Goal: Task Accomplishment & Management: Use online tool/utility

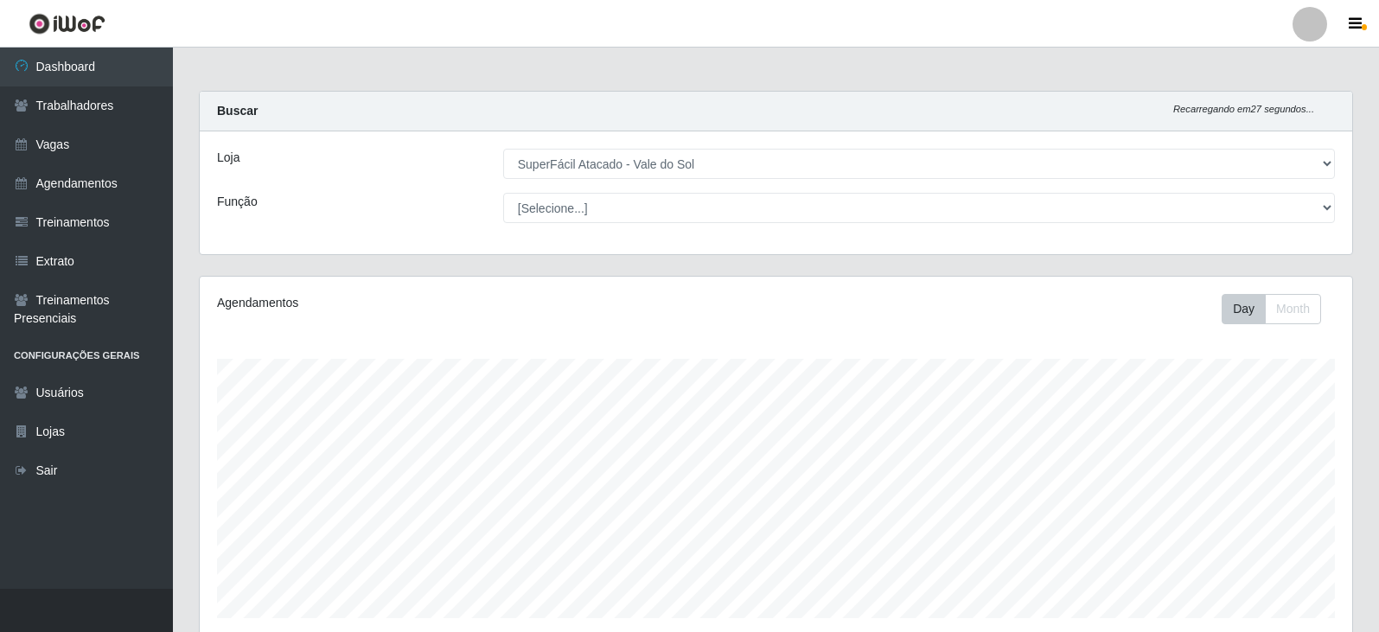
select select "502"
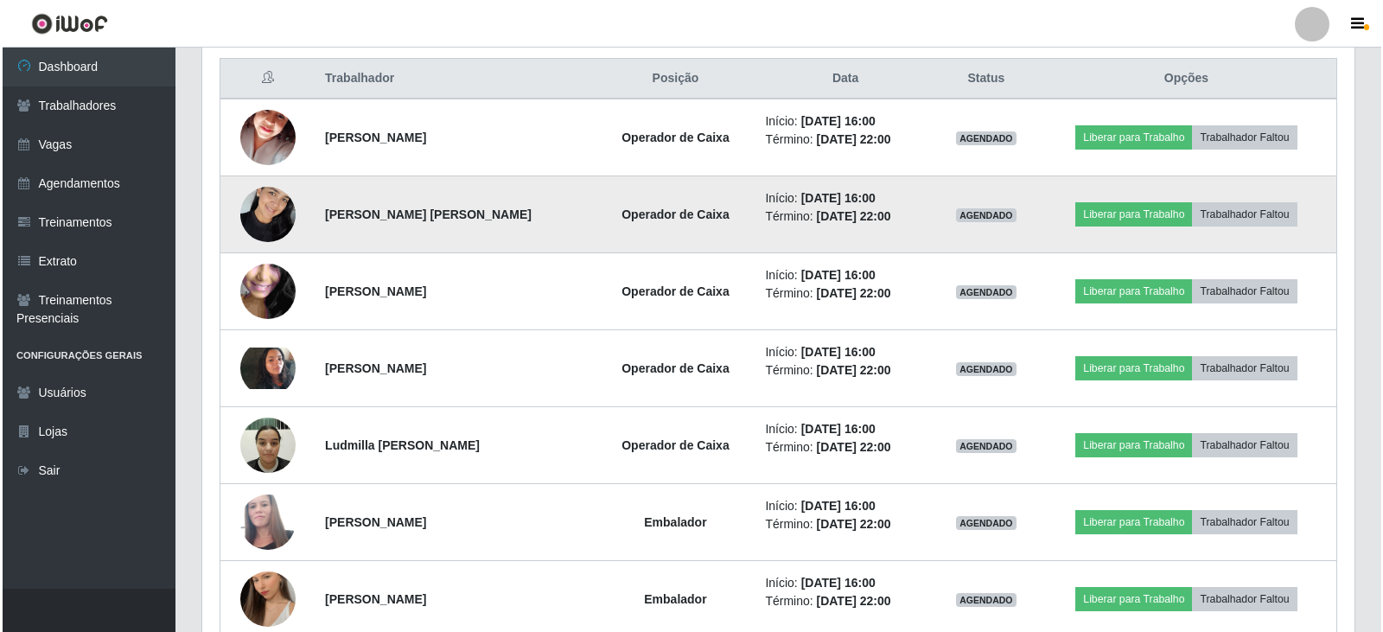
scroll to position [824, 0]
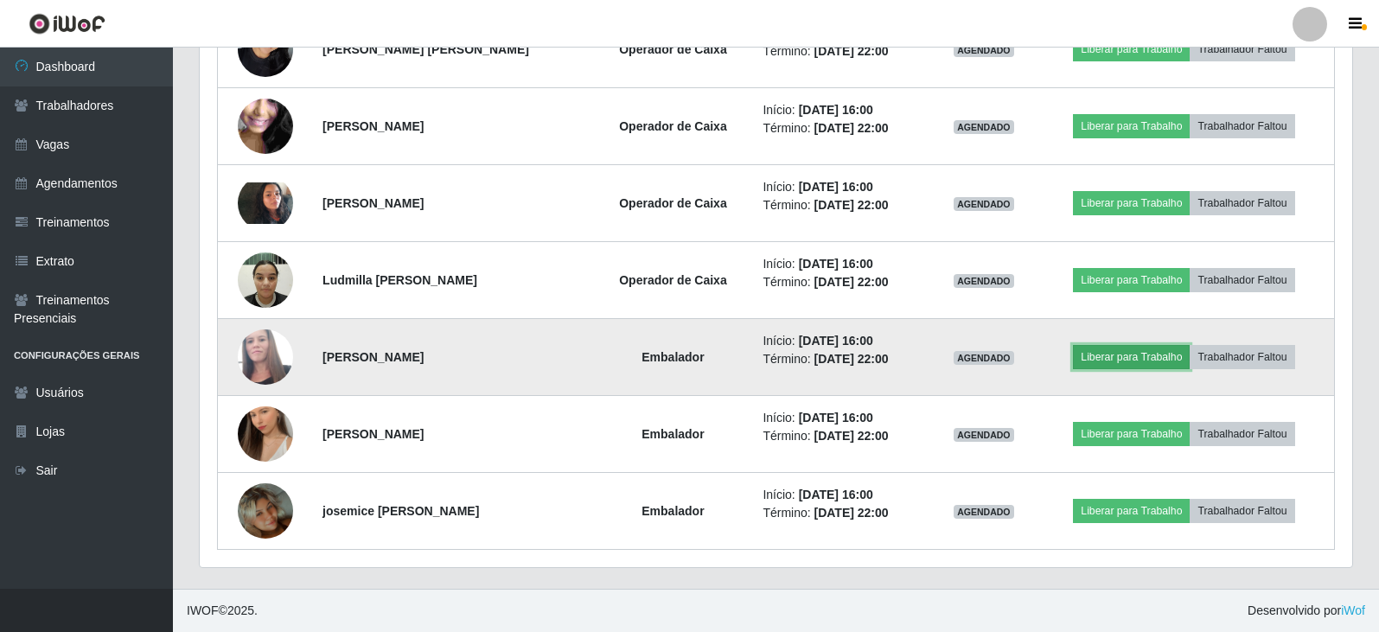
click at [1101, 354] on button "Liberar para Trabalho" at bounding box center [1131, 357] width 117 height 24
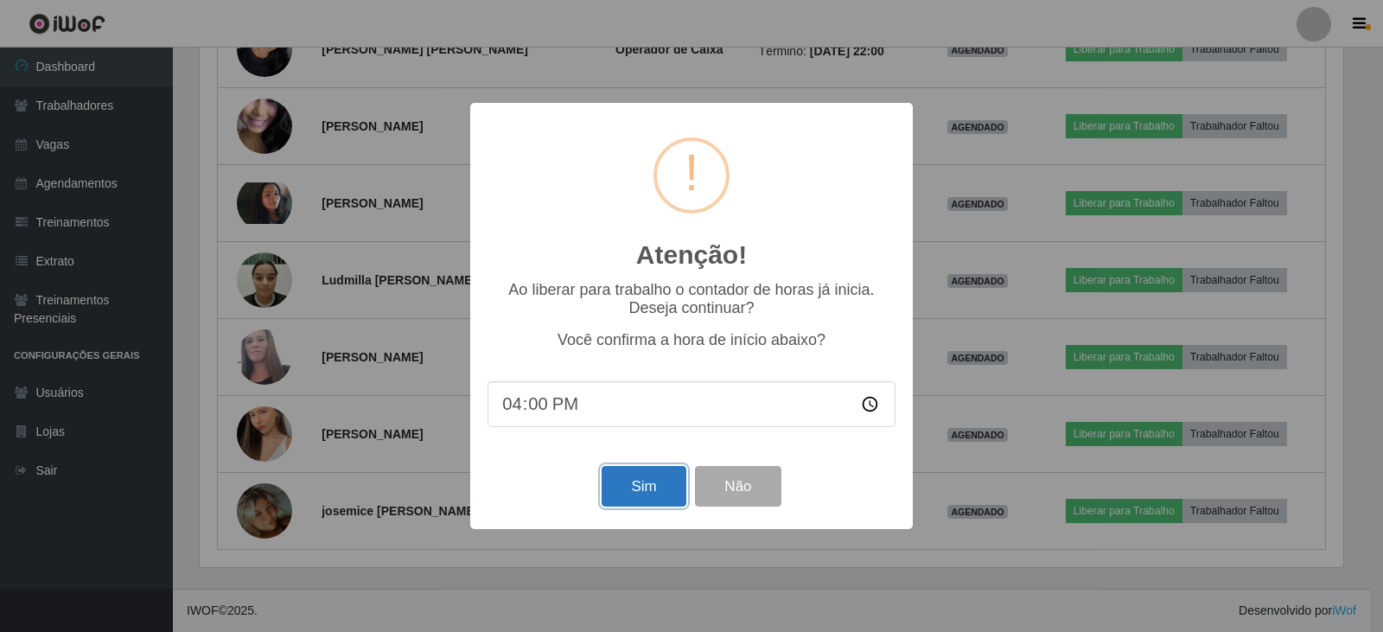
click at [656, 492] on button "Sim" at bounding box center [644, 486] width 84 height 41
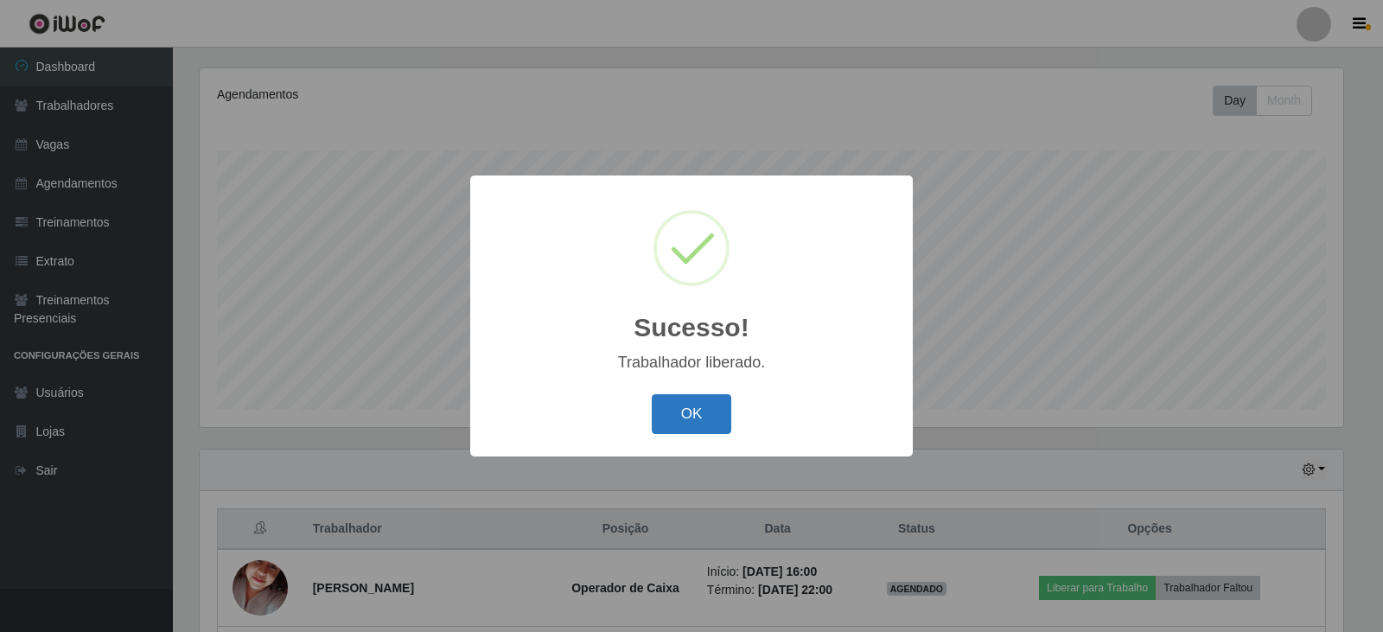
click at [673, 412] on button "OK" at bounding box center [692, 414] width 80 height 41
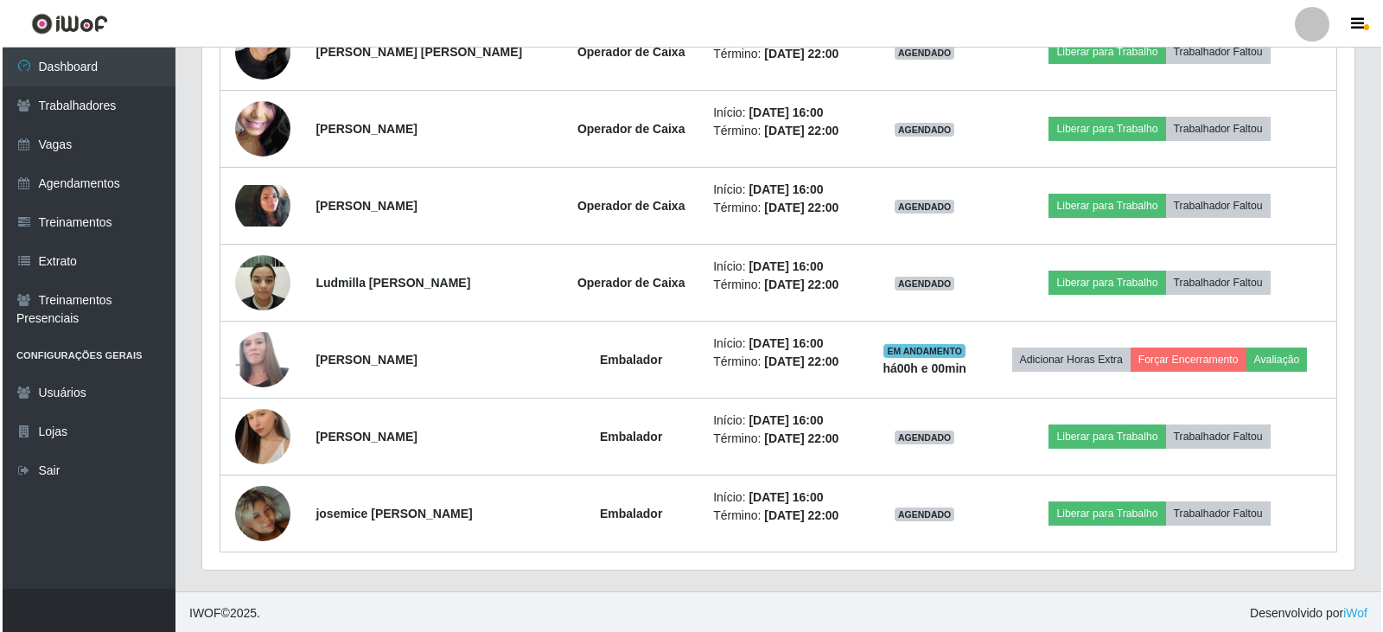
scroll to position [824, 0]
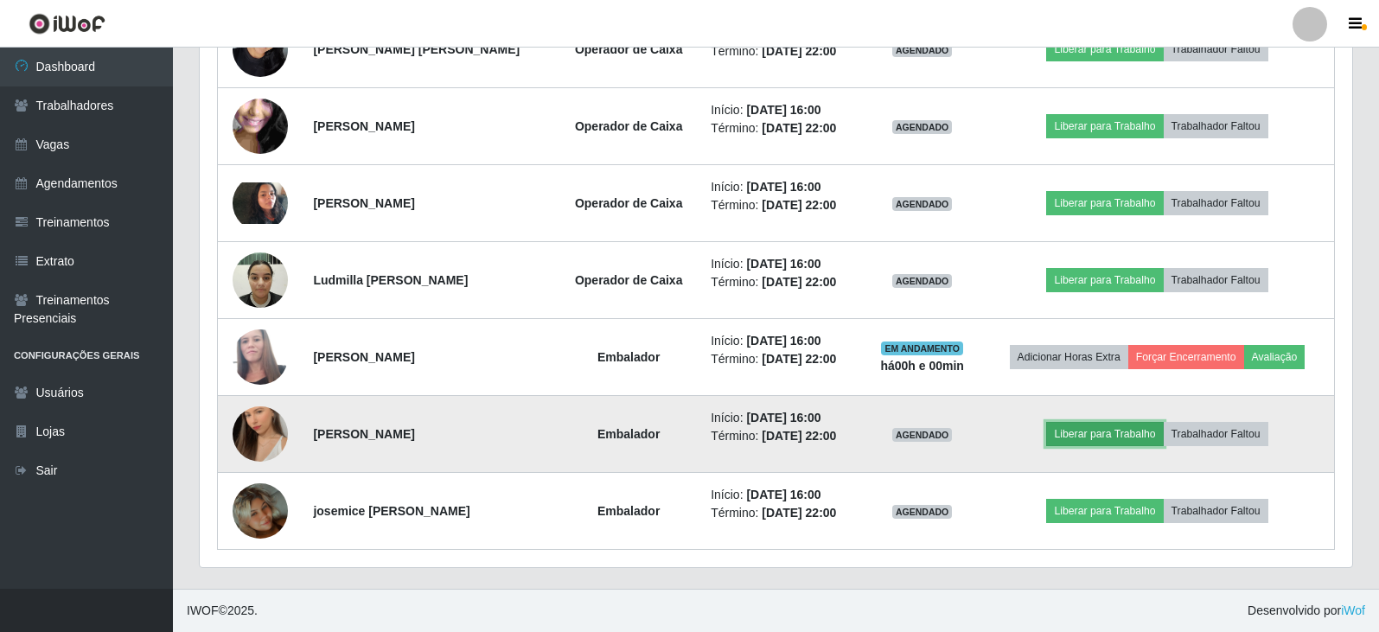
click at [1097, 444] on button "Liberar para Trabalho" at bounding box center [1104, 434] width 117 height 24
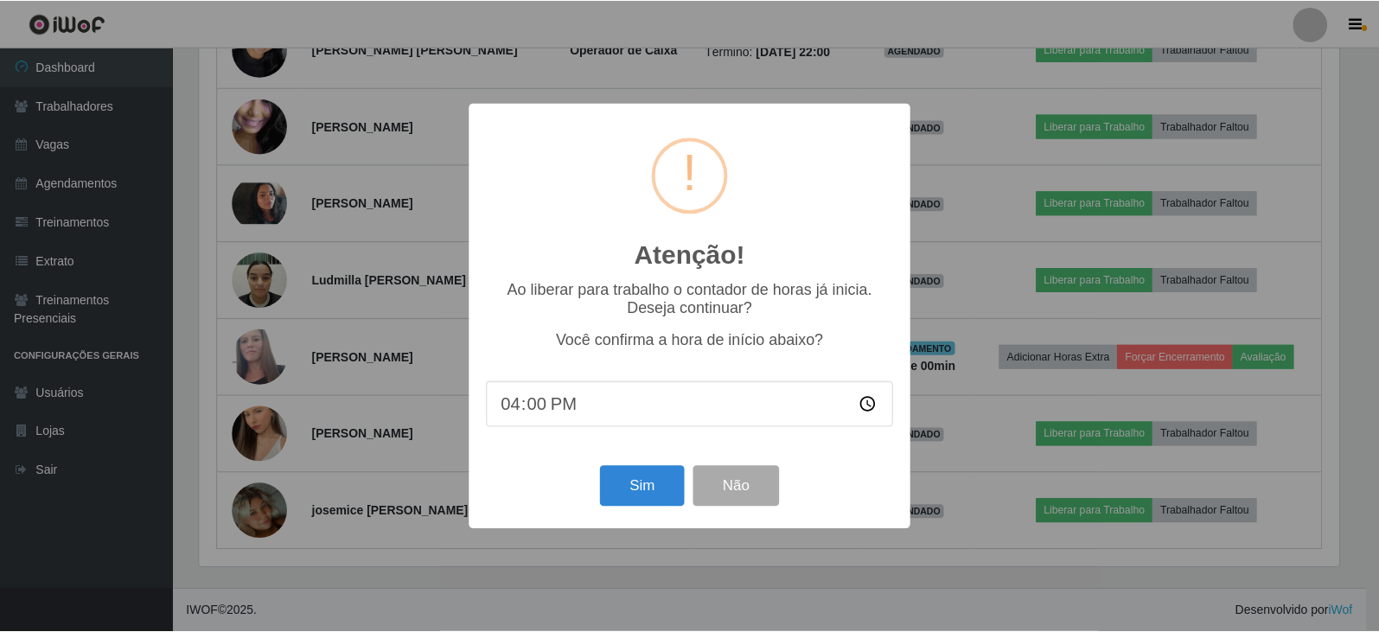
scroll to position [359, 1144]
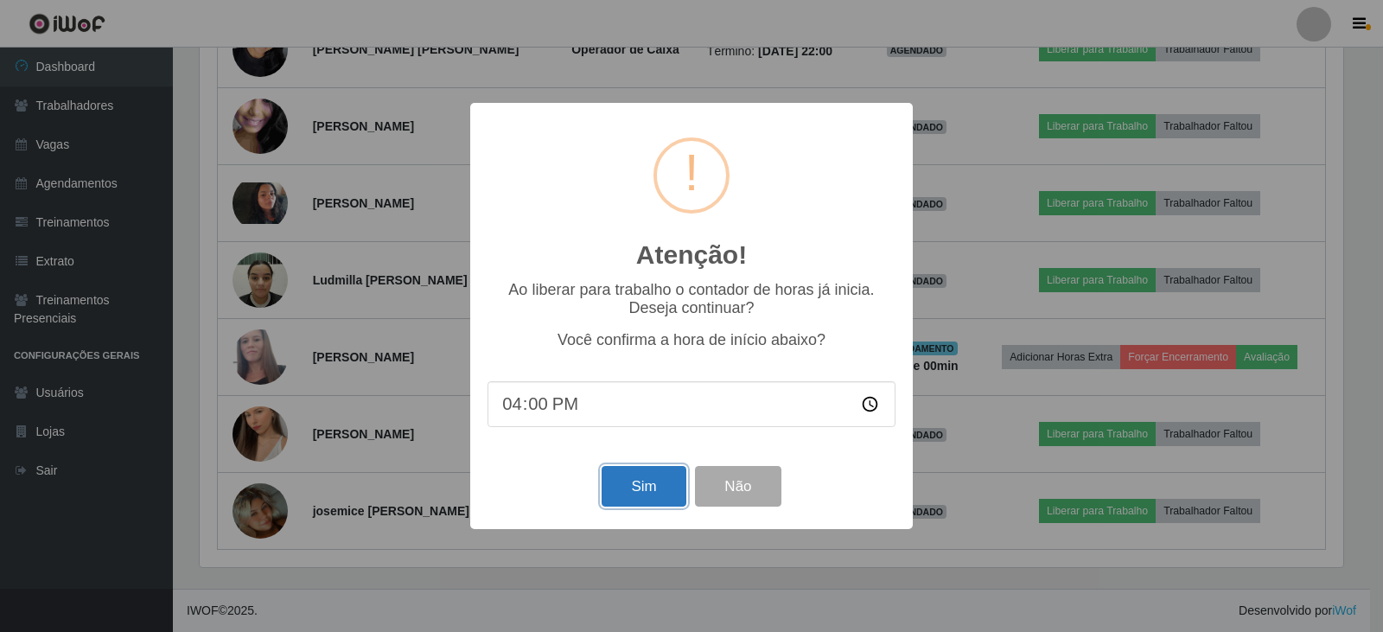
click at [675, 475] on button "Sim" at bounding box center [644, 486] width 84 height 41
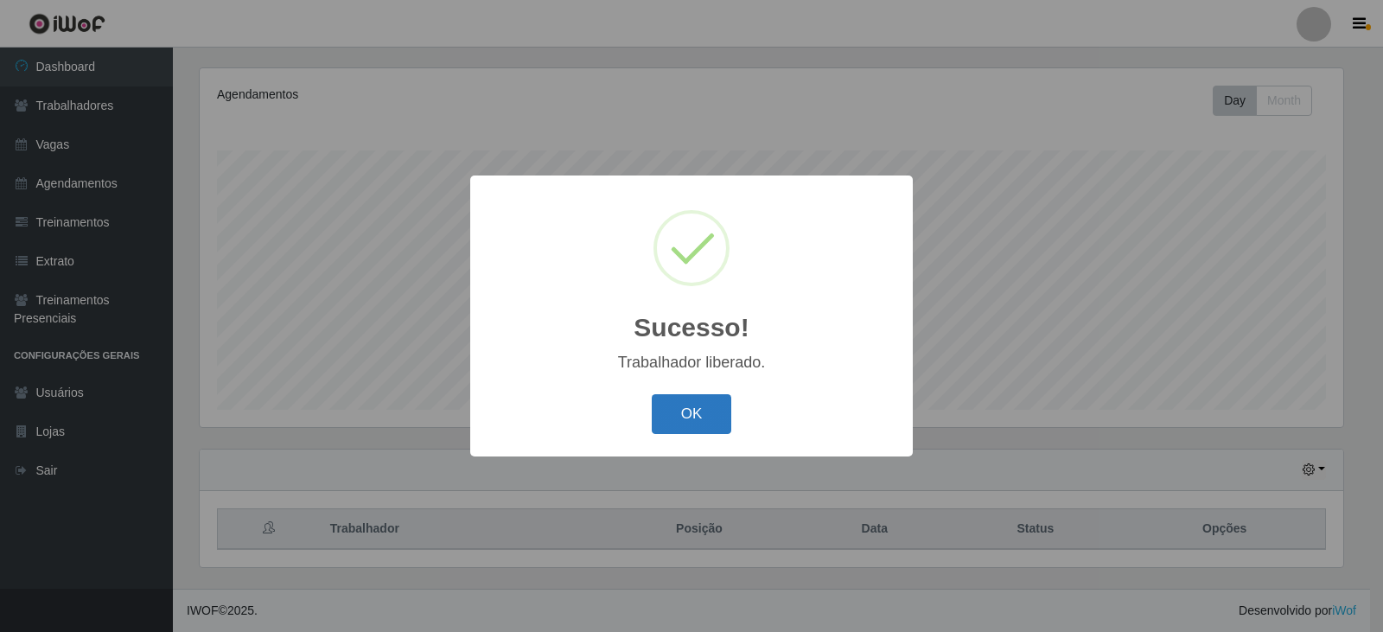
click at [716, 414] on button "OK" at bounding box center [692, 414] width 80 height 41
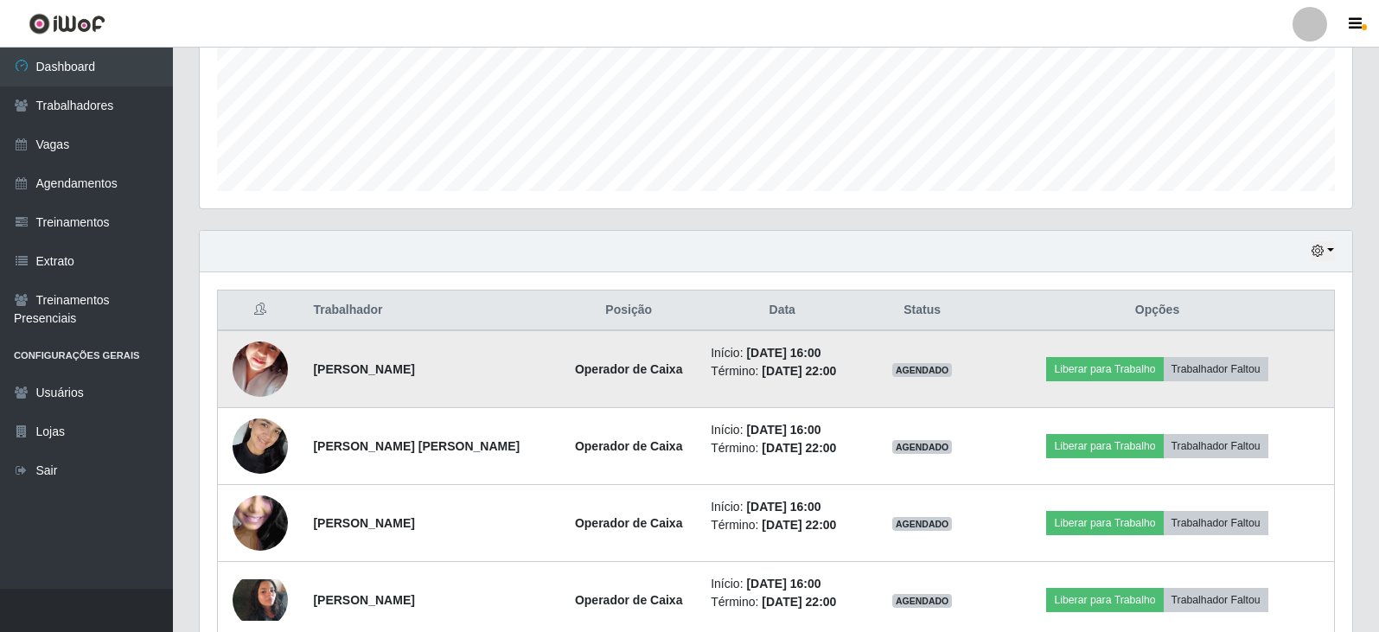
scroll to position [554, 0]
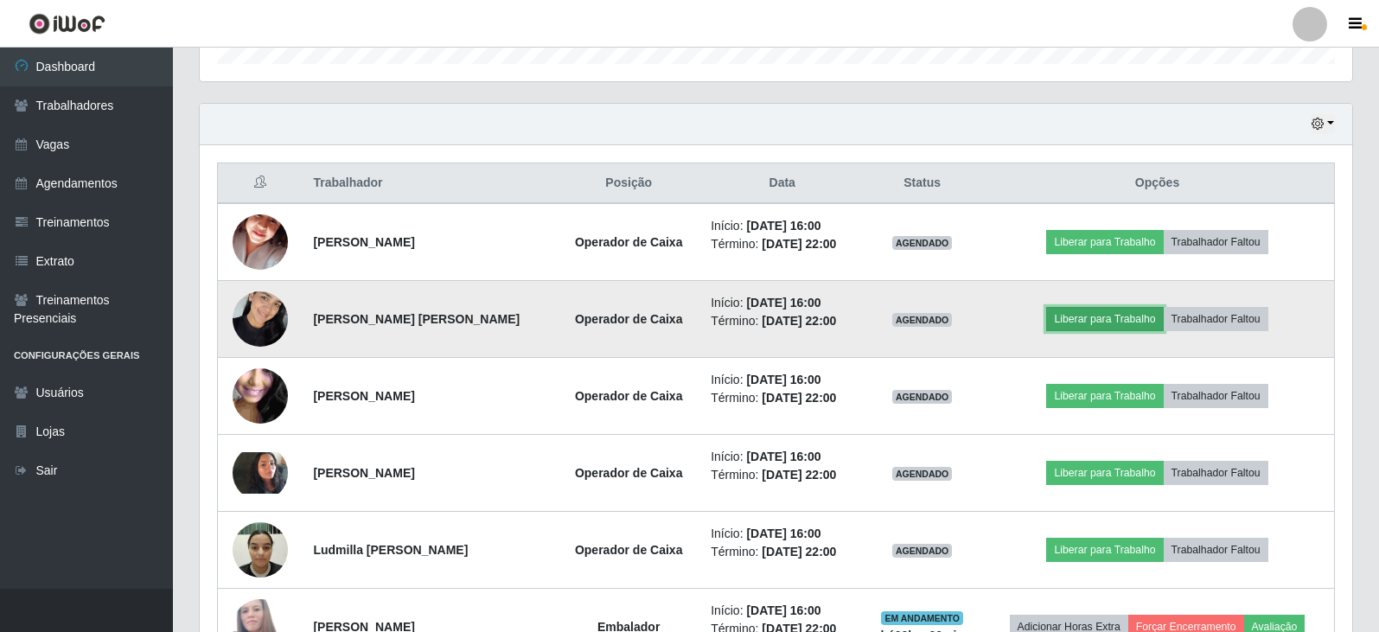
click at [1113, 307] on button "Liberar para Trabalho" at bounding box center [1104, 319] width 117 height 24
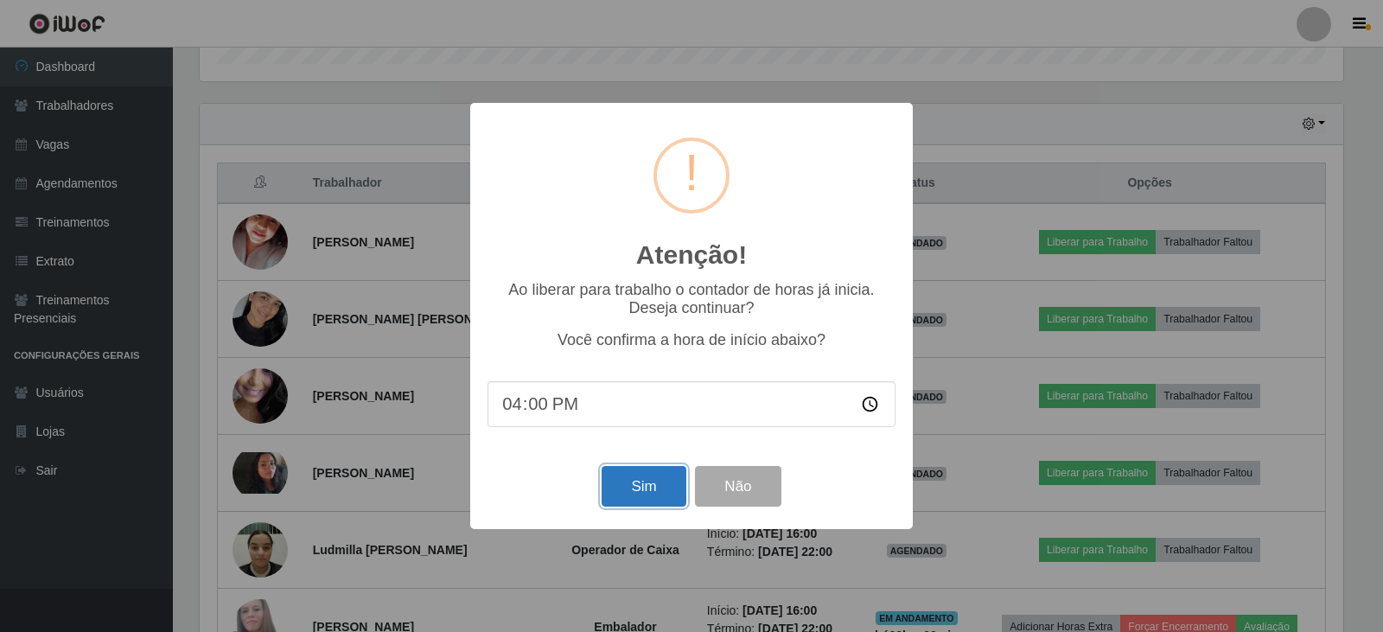
click at [636, 484] on button "Sim" at bounding box center [644, 486] width 84 height 41
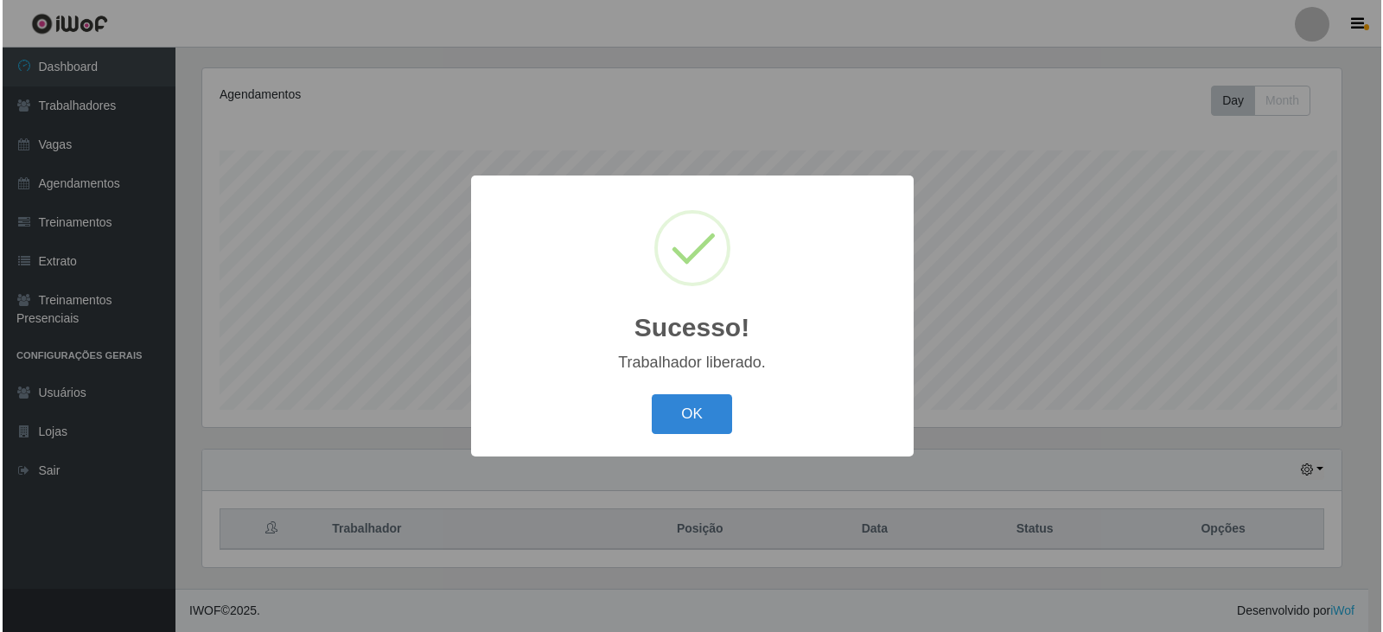
scroll to position [0, 0]
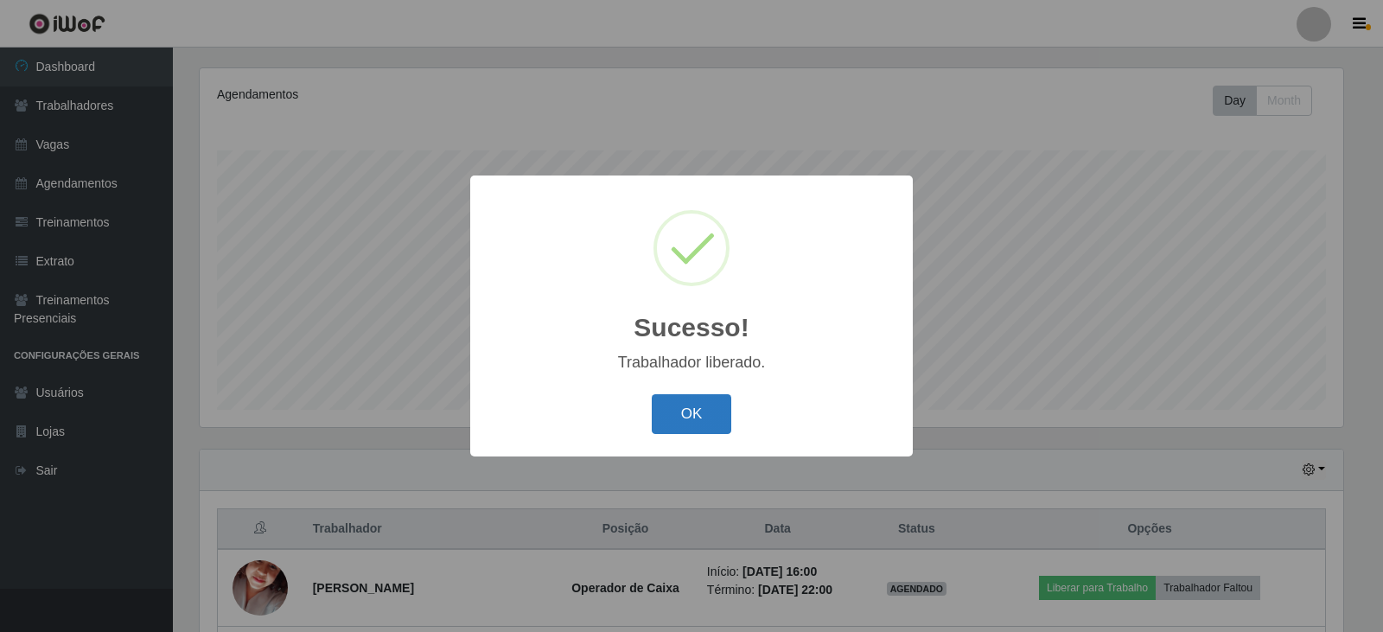
click at [706, 418] on button "OK" at bounding box center [692, 414] width 80 height 41
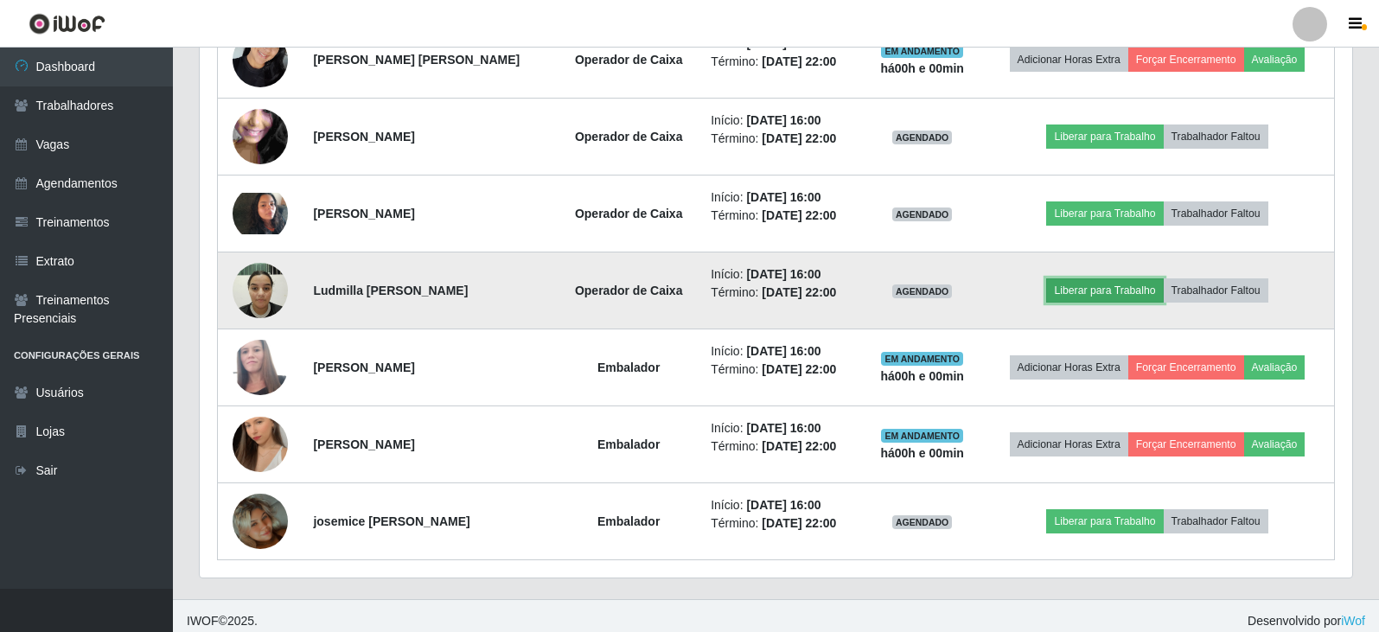
click at [1106, 286] on button "Liberar para Trabalho" at bounding box center [1104, 290] width 117 height 24
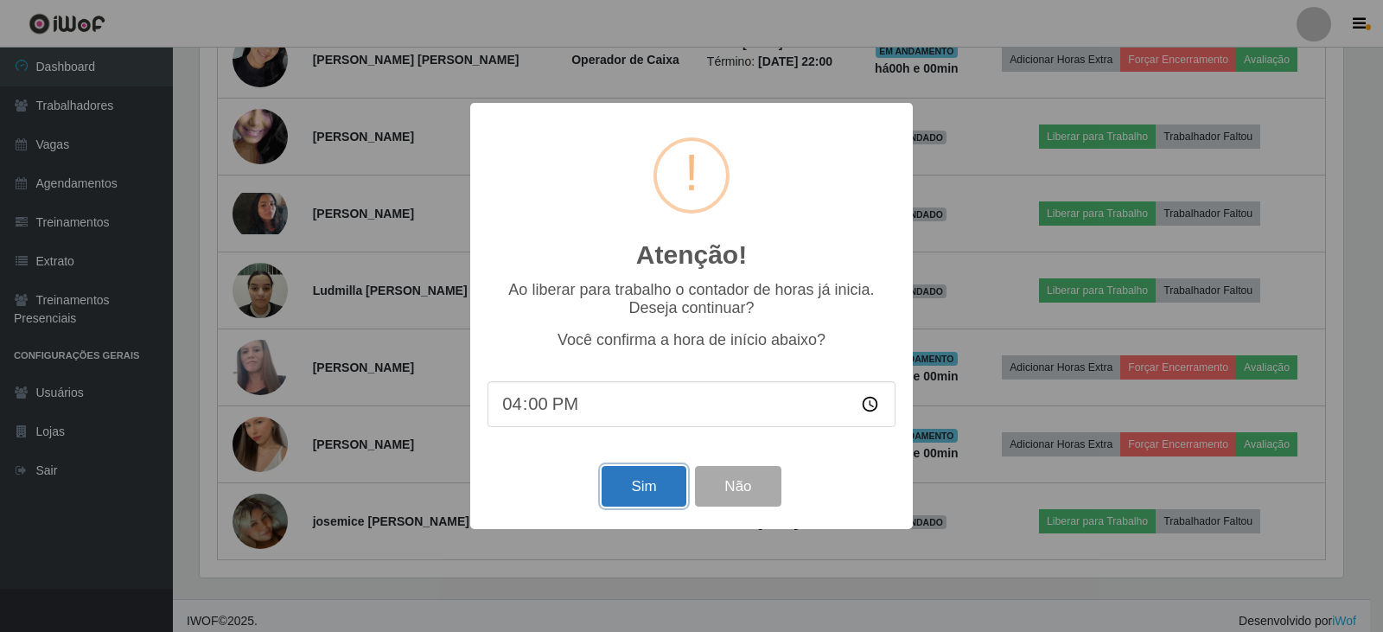
click at [625, 487] on button "Sim" at bounding box center [644, 486] width 84 height 41
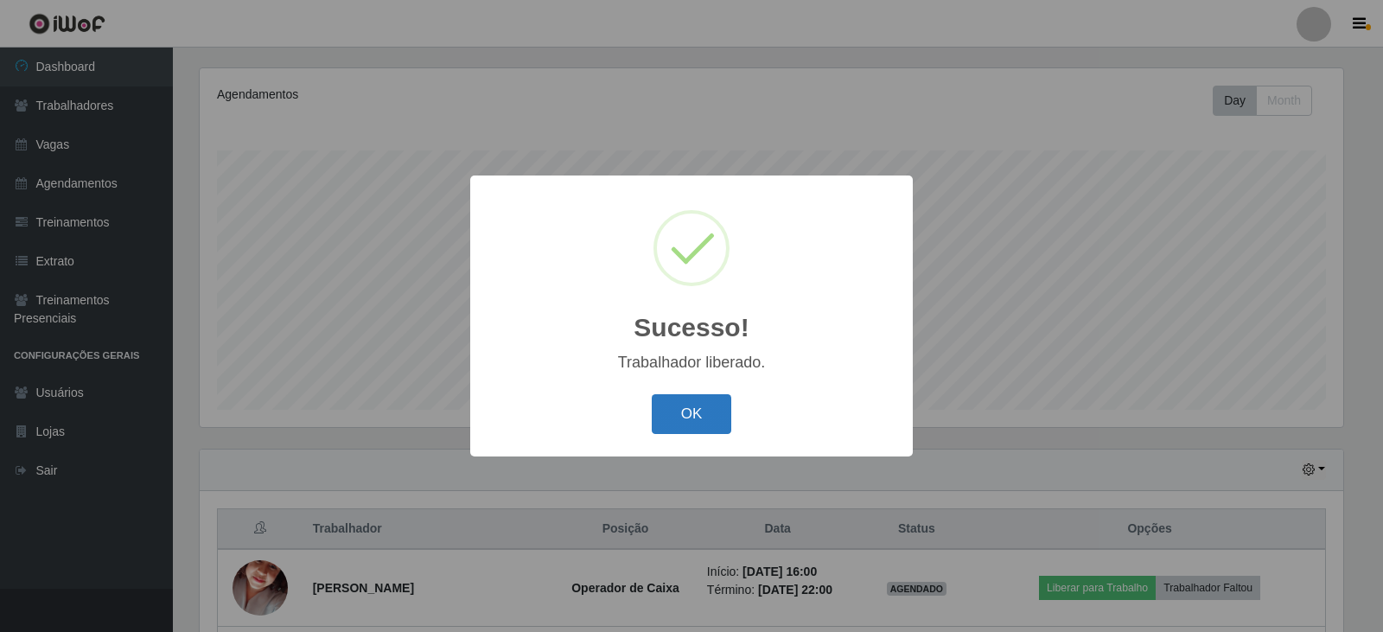
click at [705, 396] on button "OK" at bounding box center [692, 414] width 80 height 41
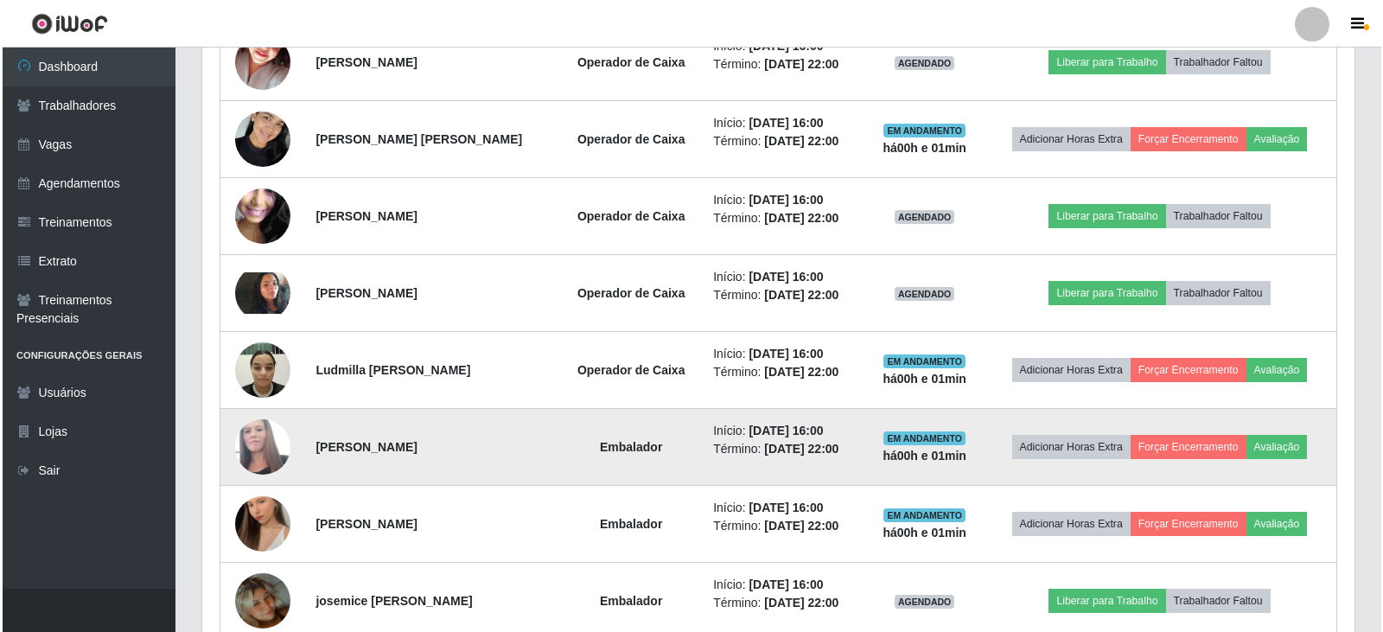
scroll to position [824, 0]
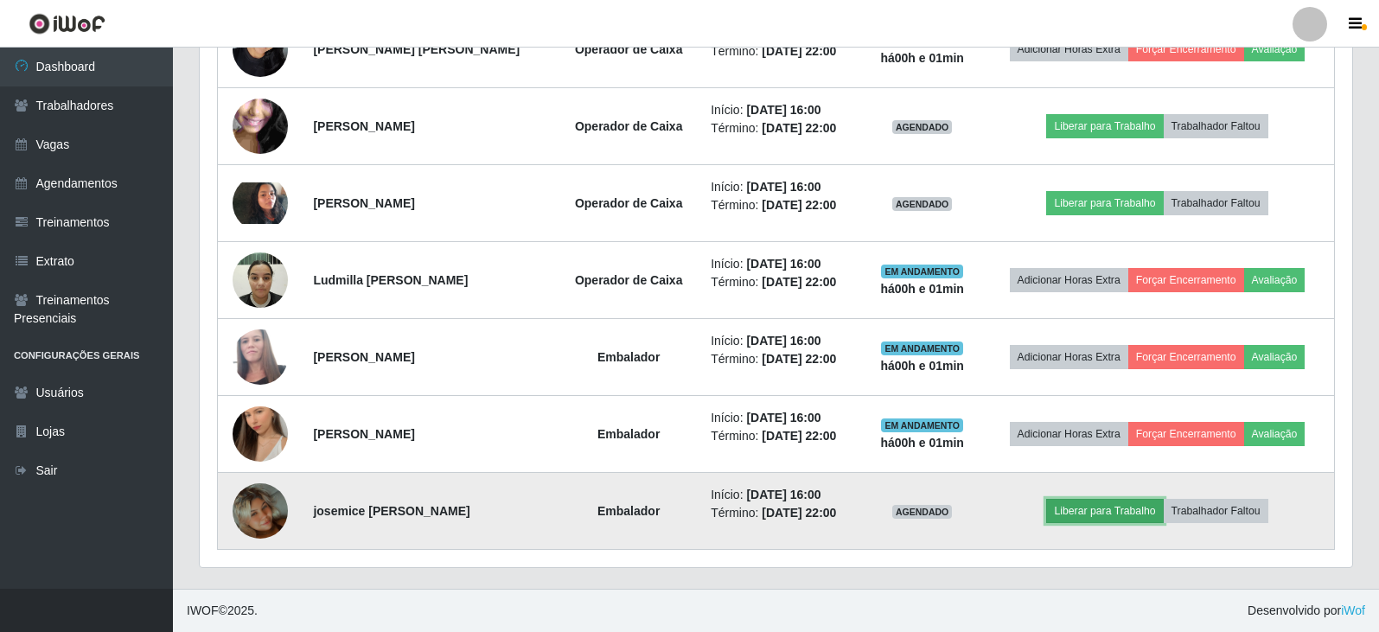
click at [1138, 505] on button "Liberar para Trabalho" at bounding box center [1104, 511] width 117 height 24
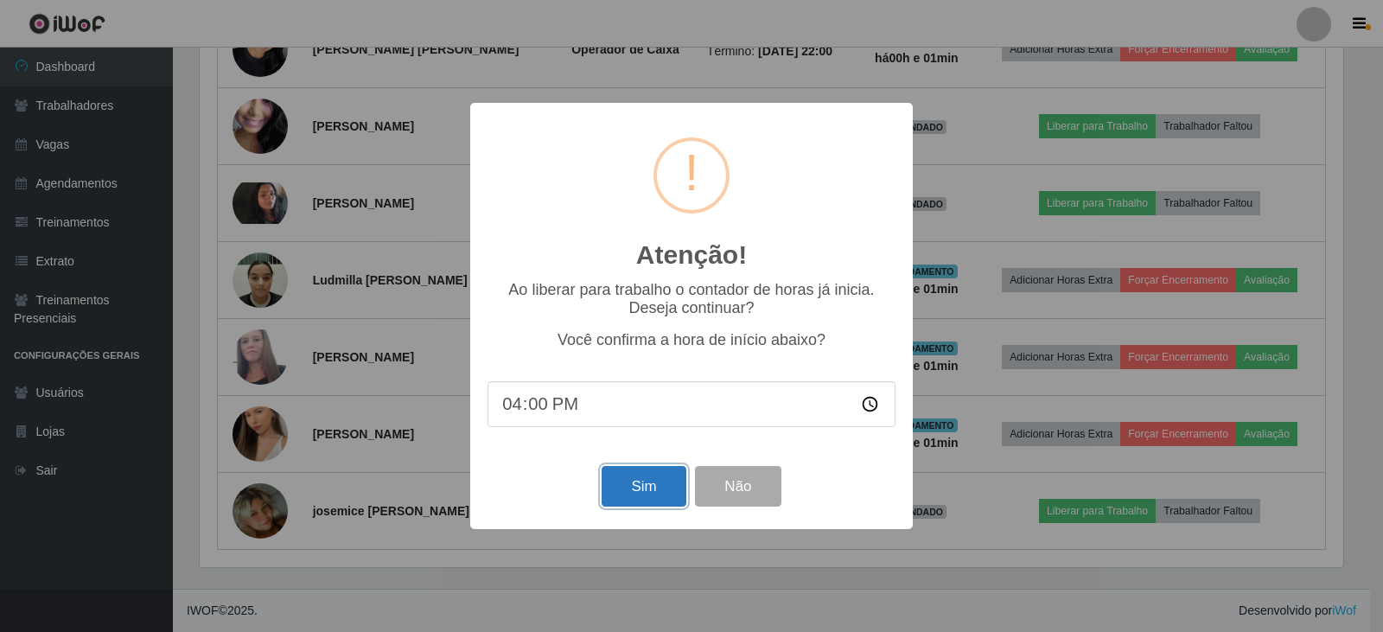
click at [663, 498] on button "Sim" at bounding box center [644, 486] width 84 height 41
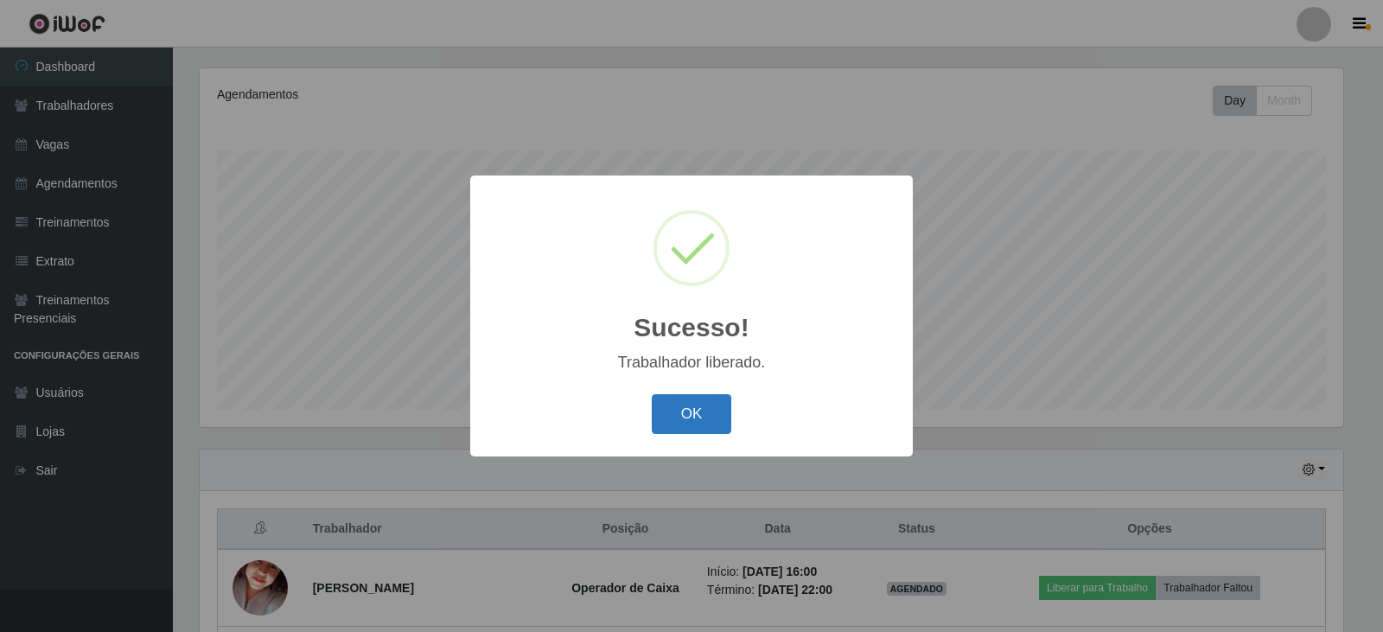
click at [677, 418] on button "OK" at bounding box center [692, 414] width 80 height 41
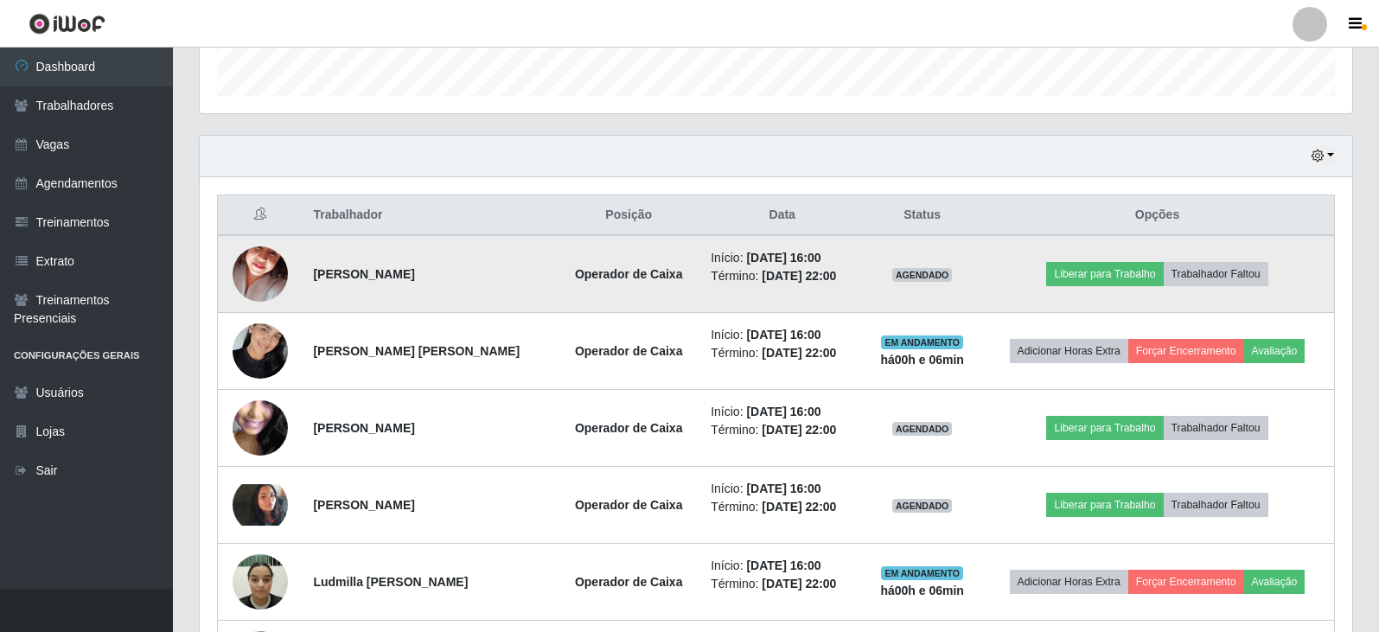
scroll to position [554, 0]
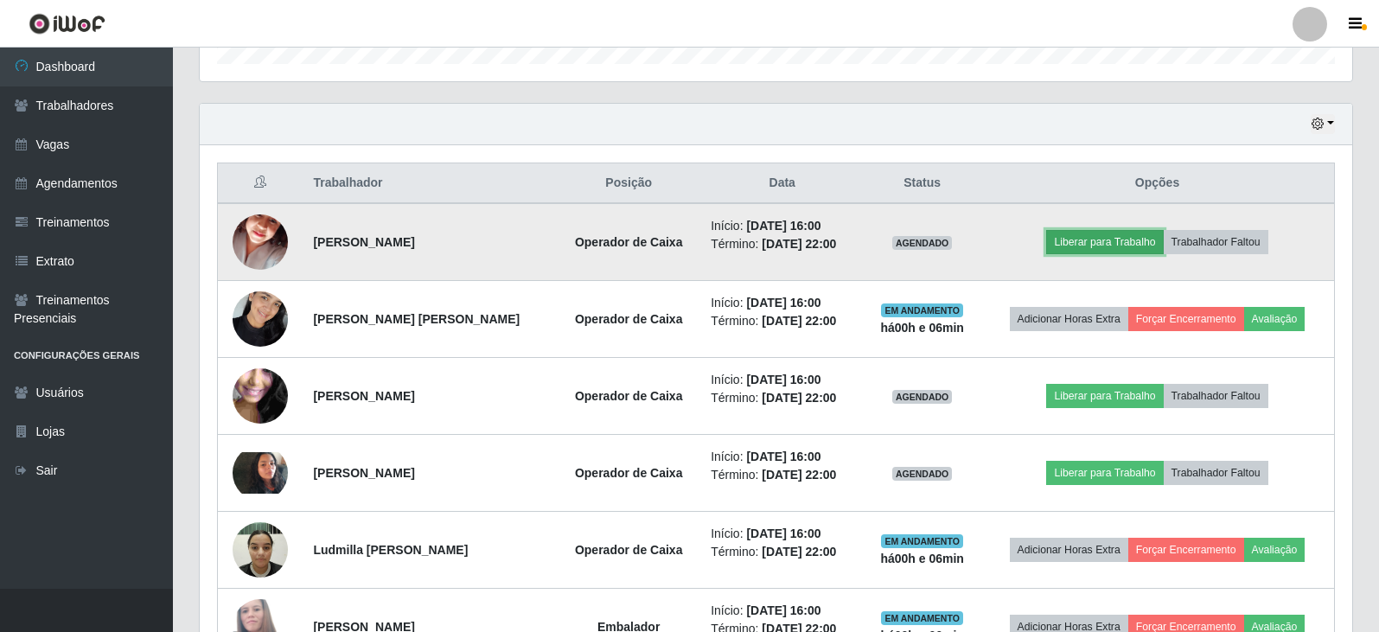
click at [1128, 243] on button "Liberar para Trabalho" at bounding box center [1104, 242] width 117 height 24
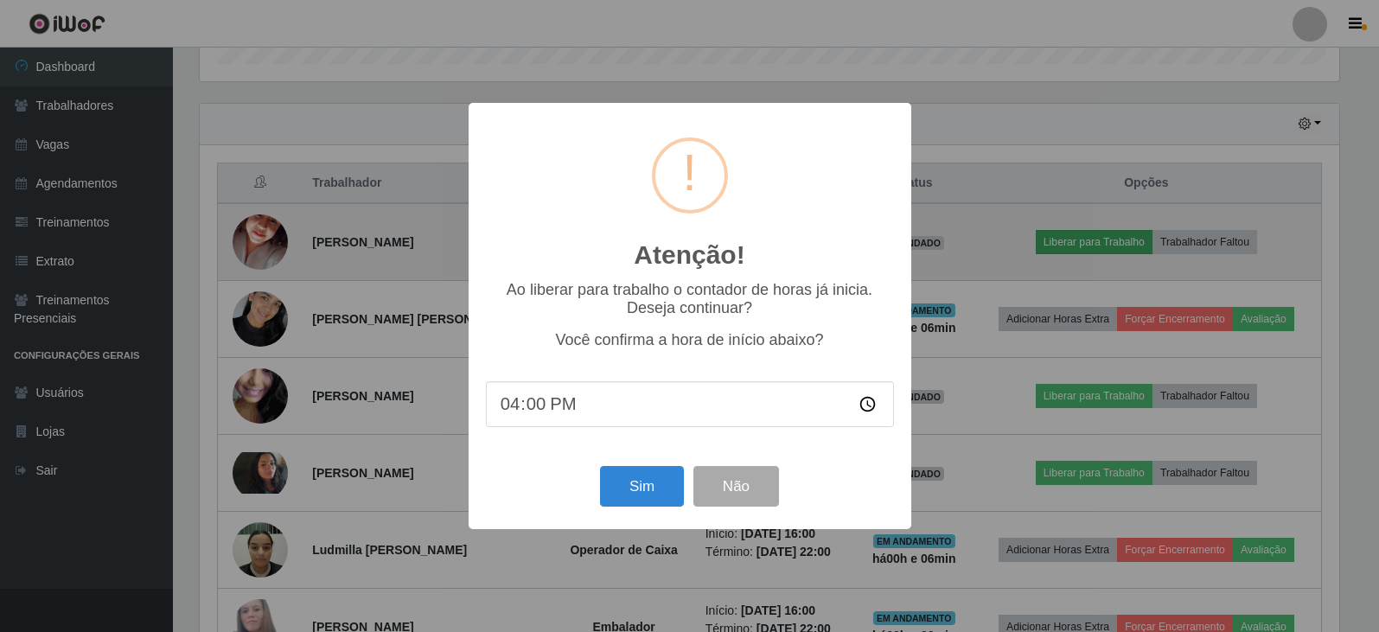
scroll to position [359, 1144]
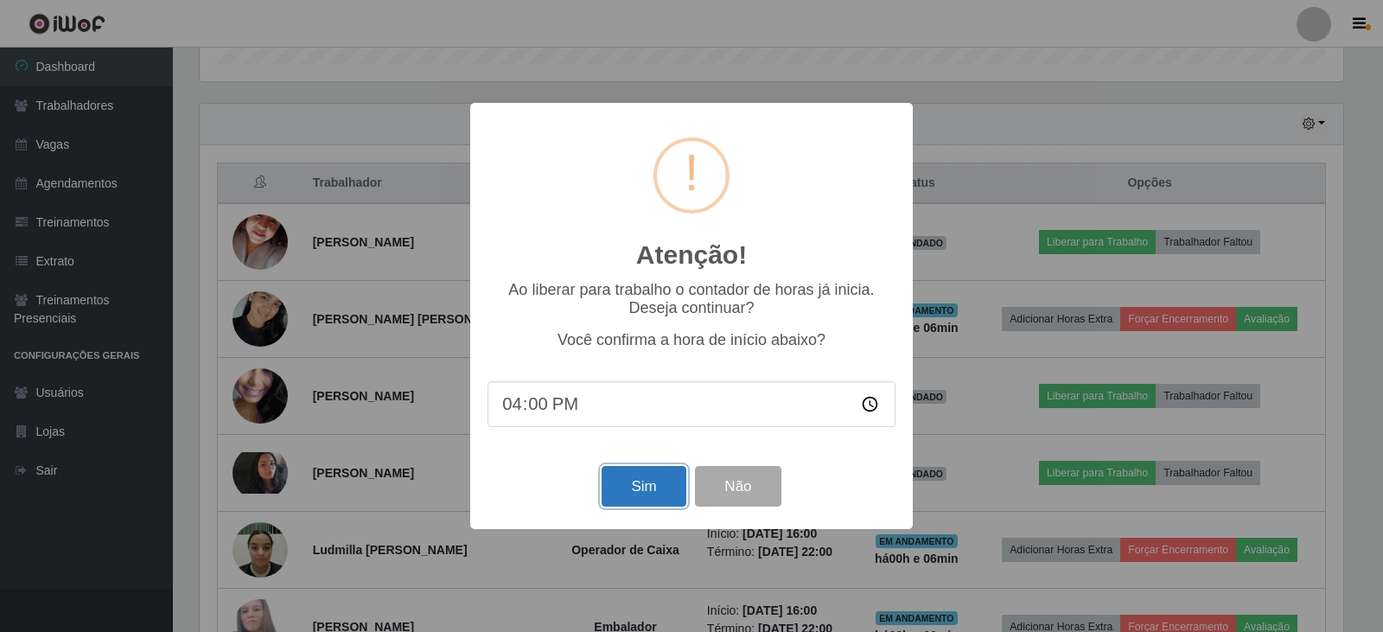
click at [666, 506] on button "Sim" at bounding box center [644, 486] width 84 height 41
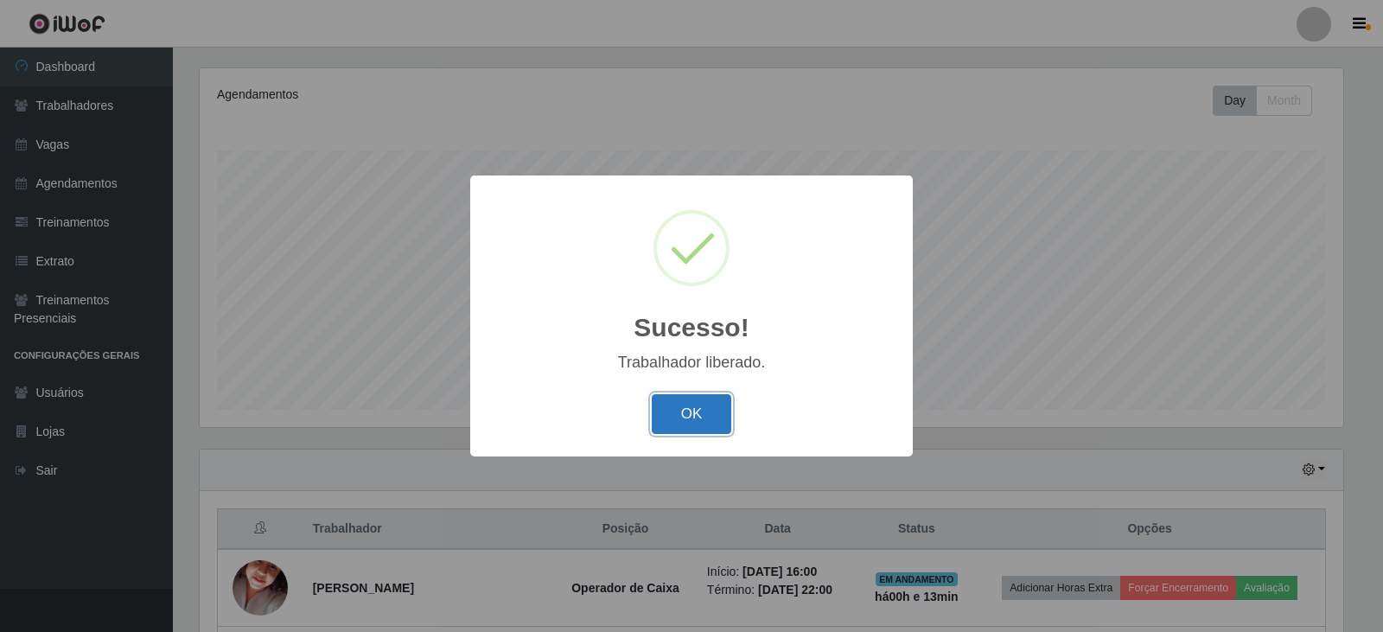
click at [686, 405] on button "OK" at bounding box center [692, 414] width 80 height 41
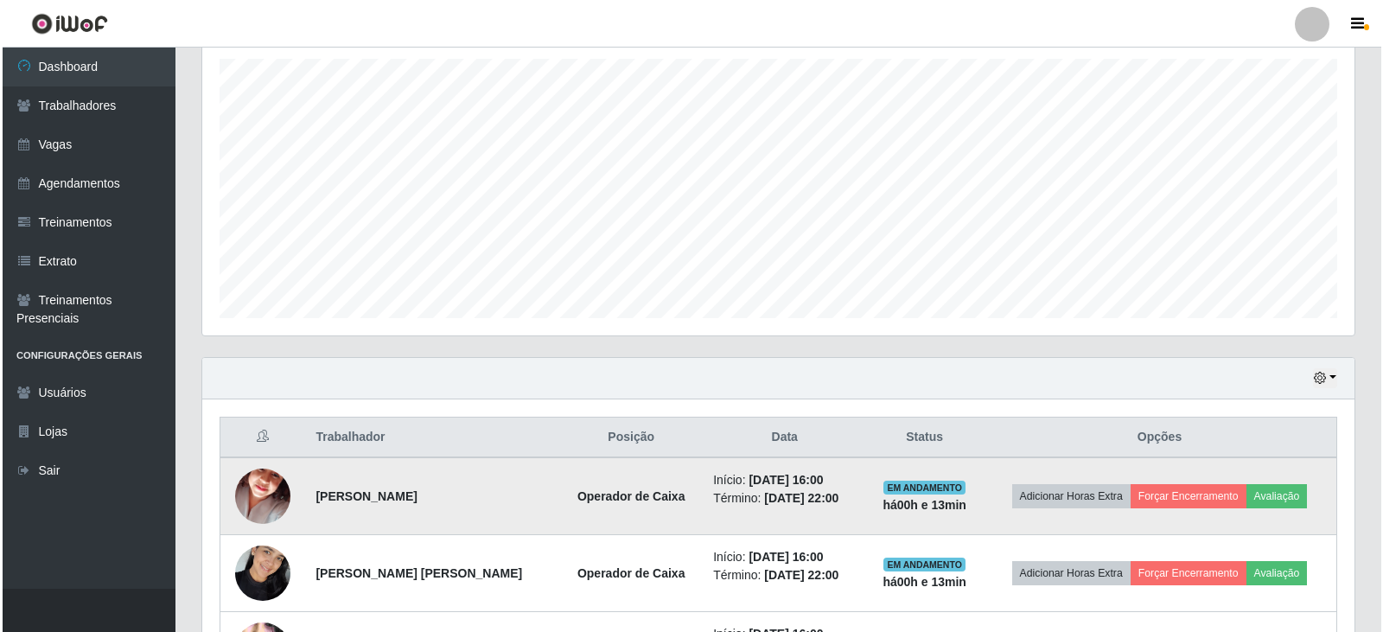
scroll to position [554, 0]
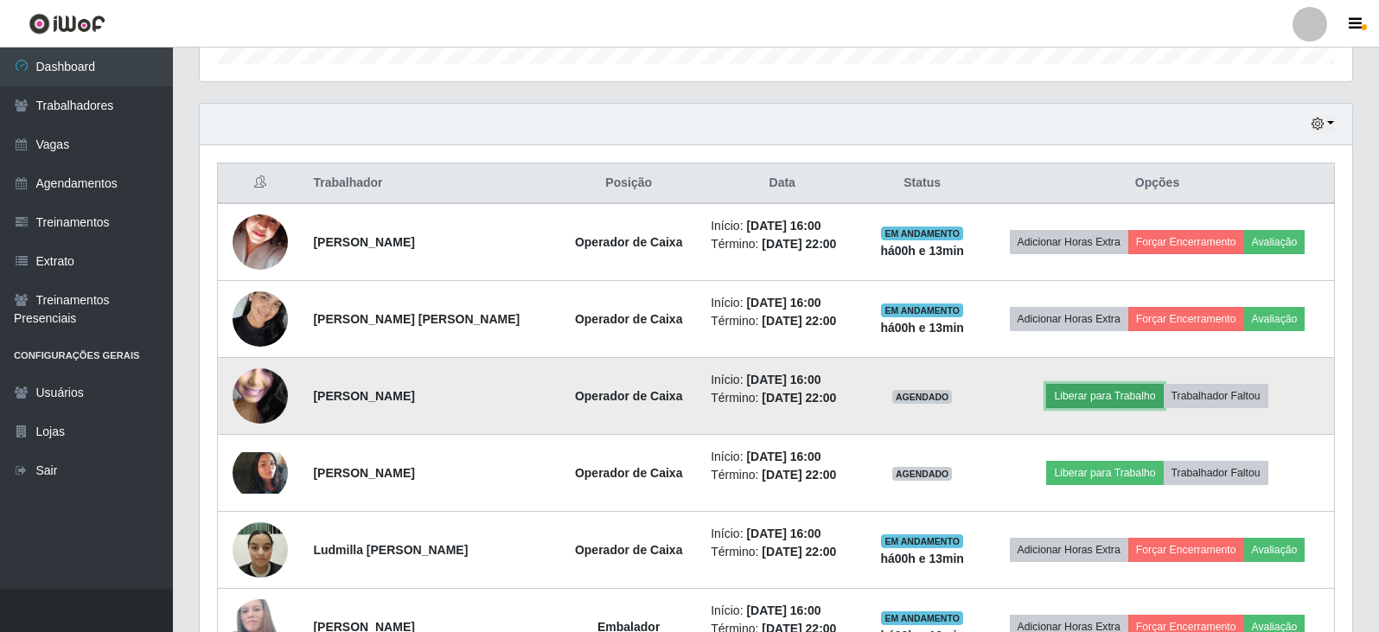
click at [1108, 398] on button "Liberar para Trabalho" at bounding box center [1104, 396] width 117 height 24
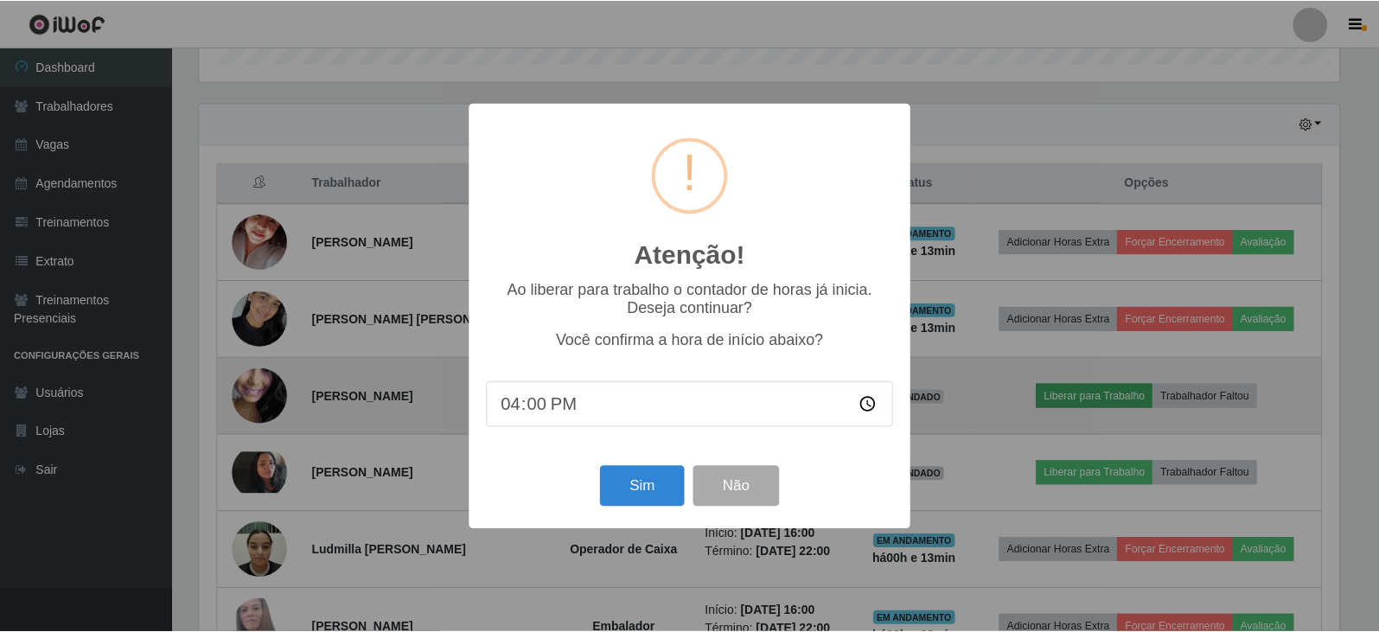
scroll to position [359, 1144]
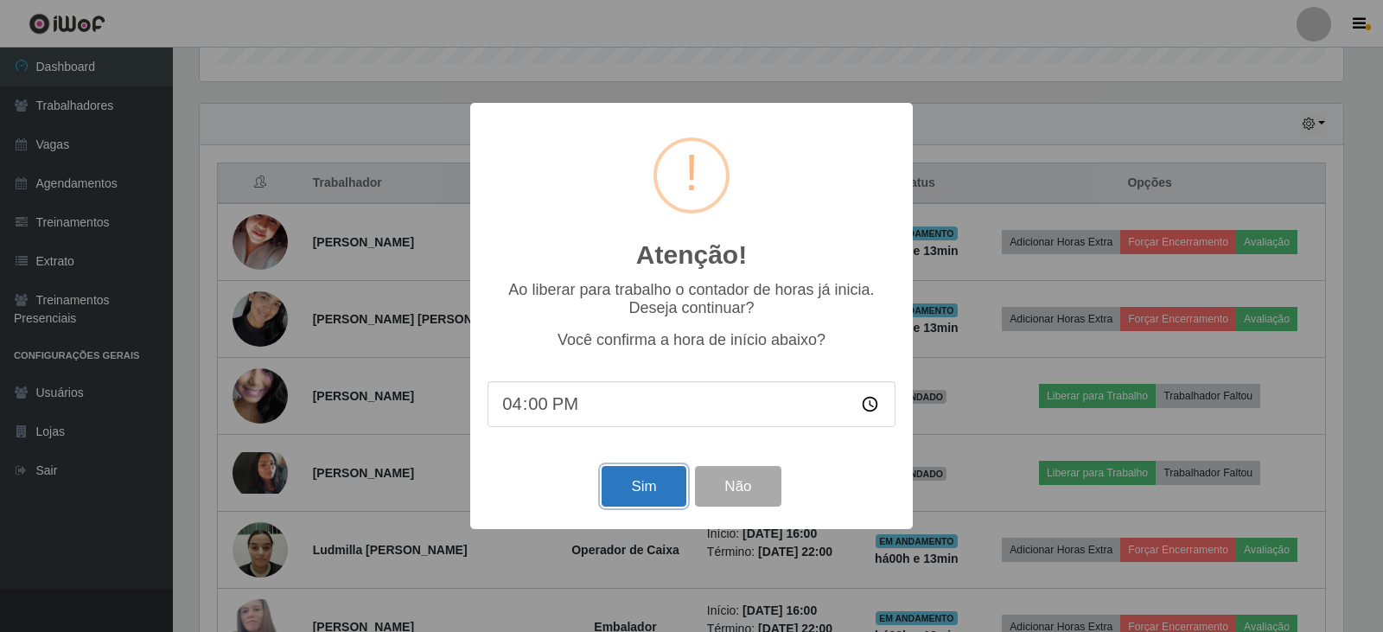
click at [618, 479] on button "Sim" at bounding box center [644, 486] width 84 height 41
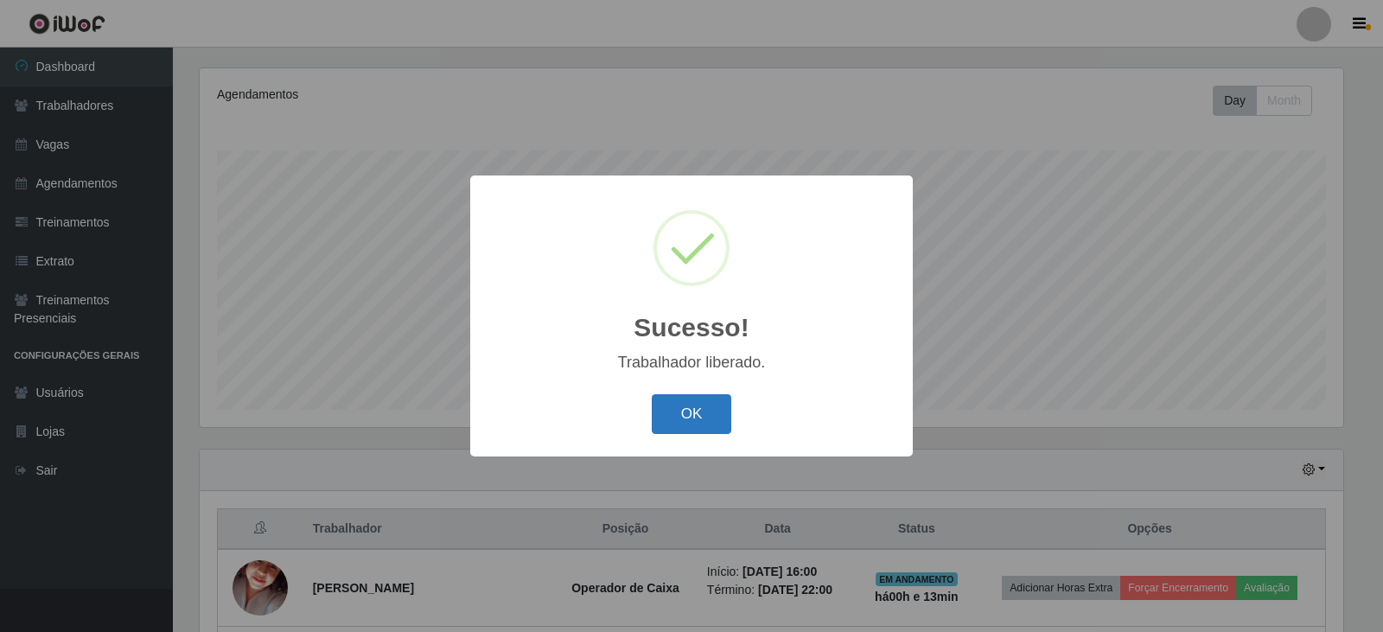
click at [691, 410] on button "OK" at bounding box center [692, 414] width 80 height 41
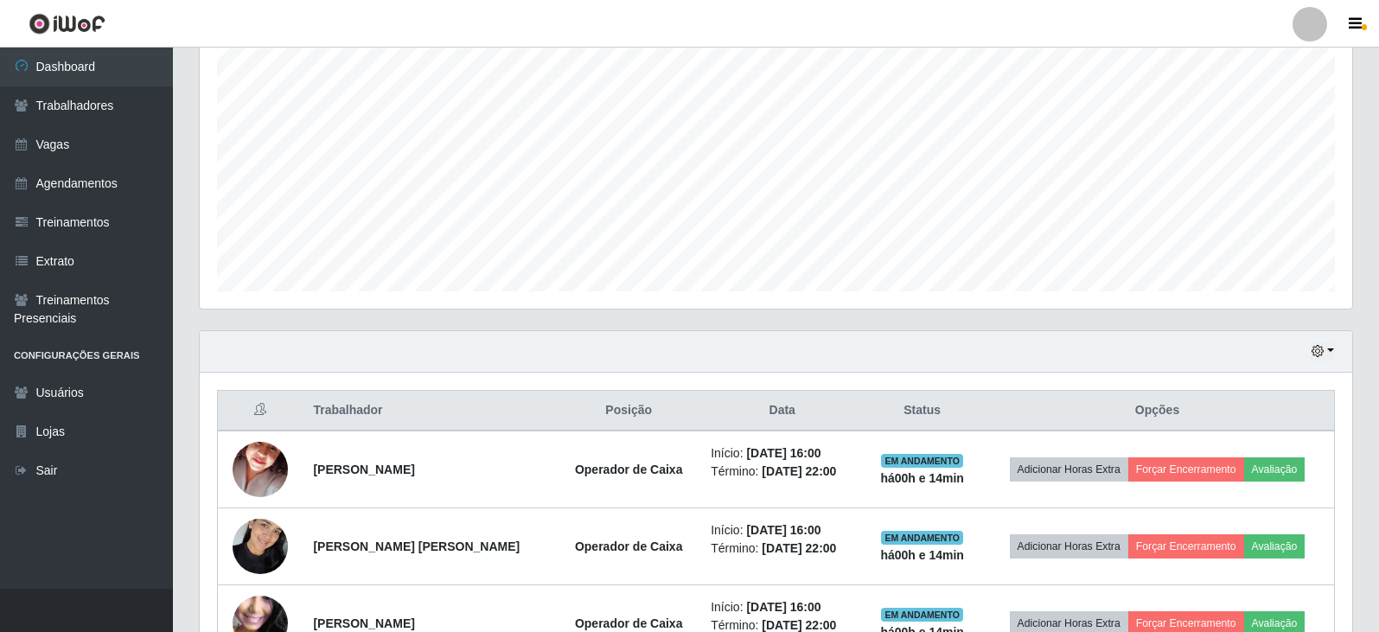
scroll to position [641, 0]
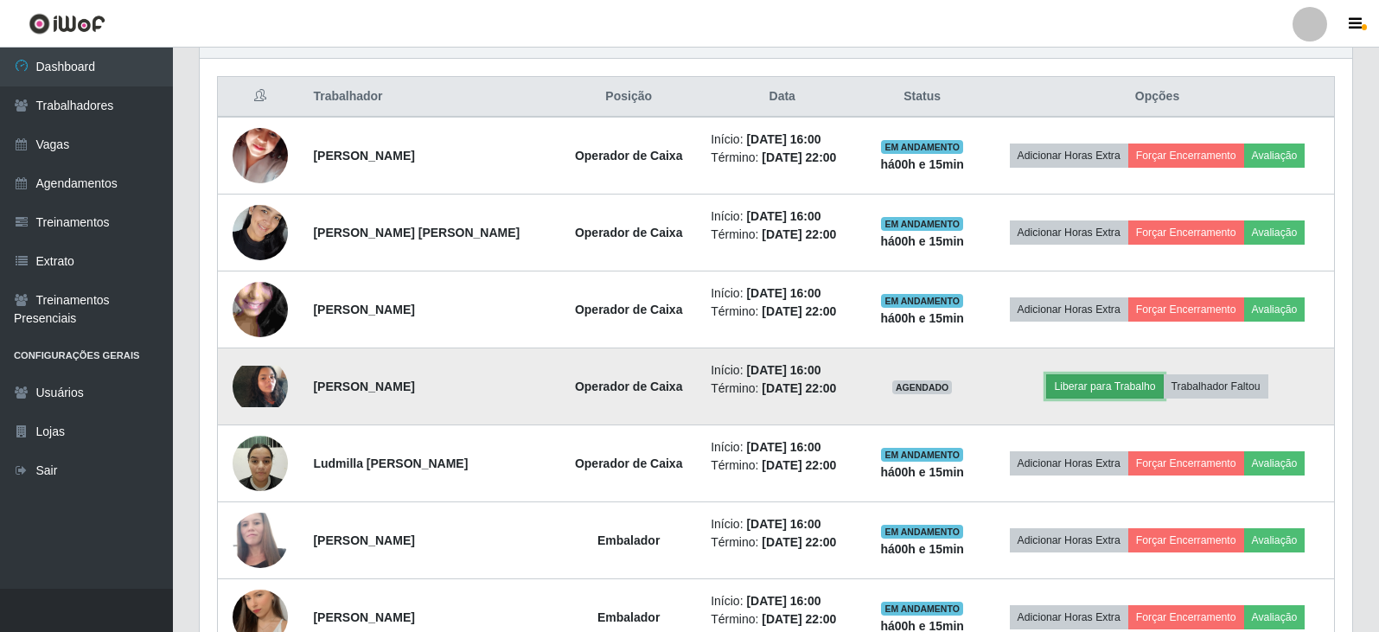
click at [1100, 374] on button "Liberar para Trabalho" at bounding box center [1104, 386] width 117 height 24
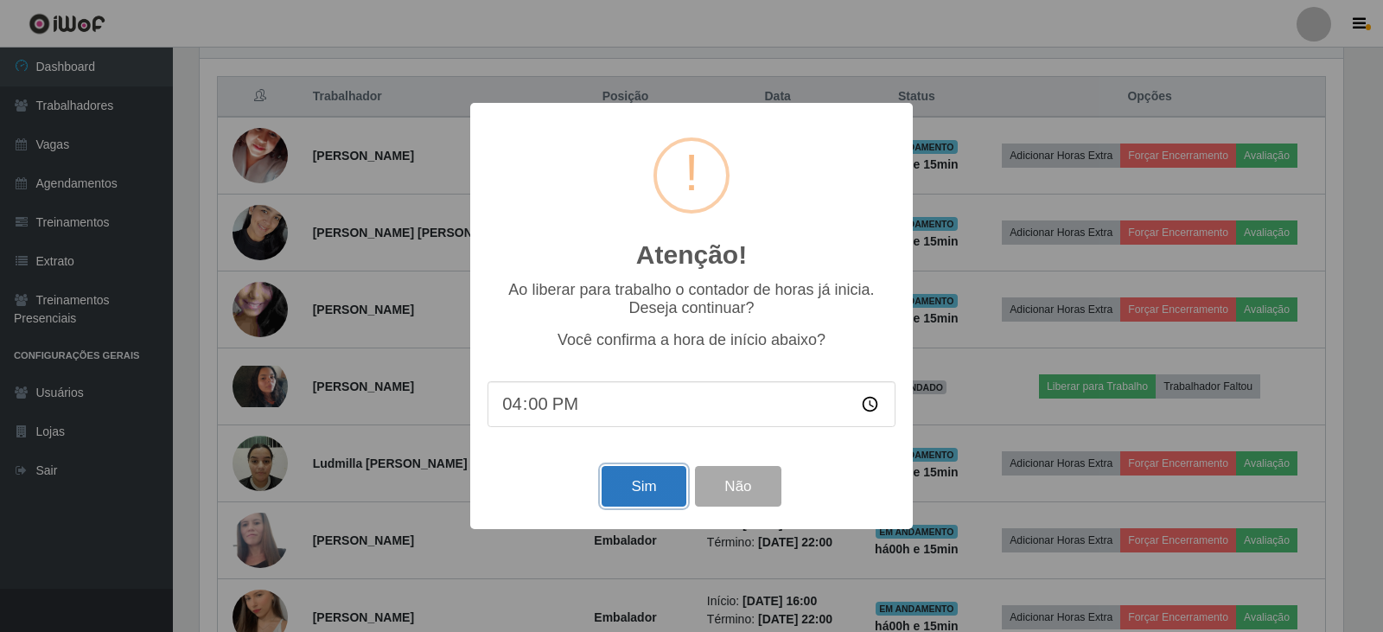
click at [664, 483] on button "Sim" at bounding box center [644, 486] width 84 height 41
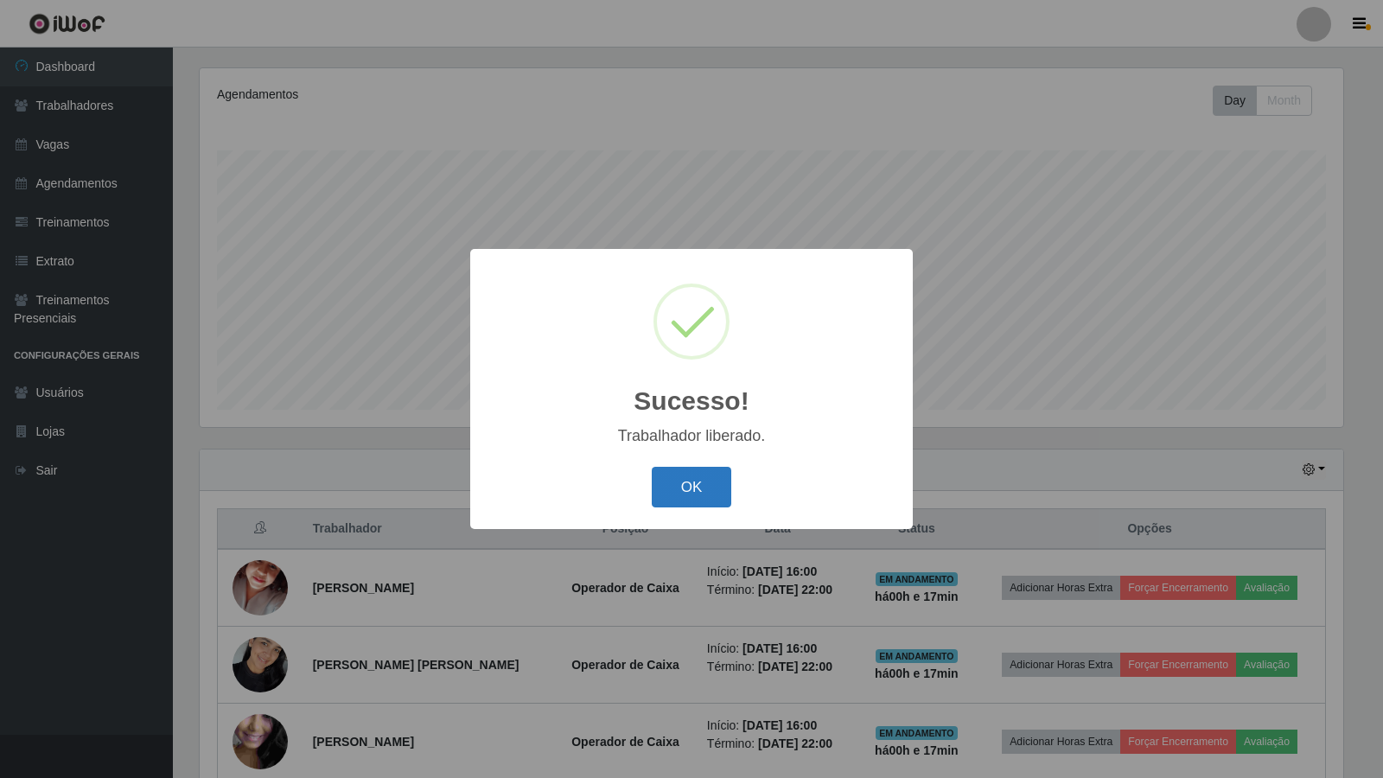
click at [720, 476] on button "OK" at bounding box center [692, 487] width 80 height 41
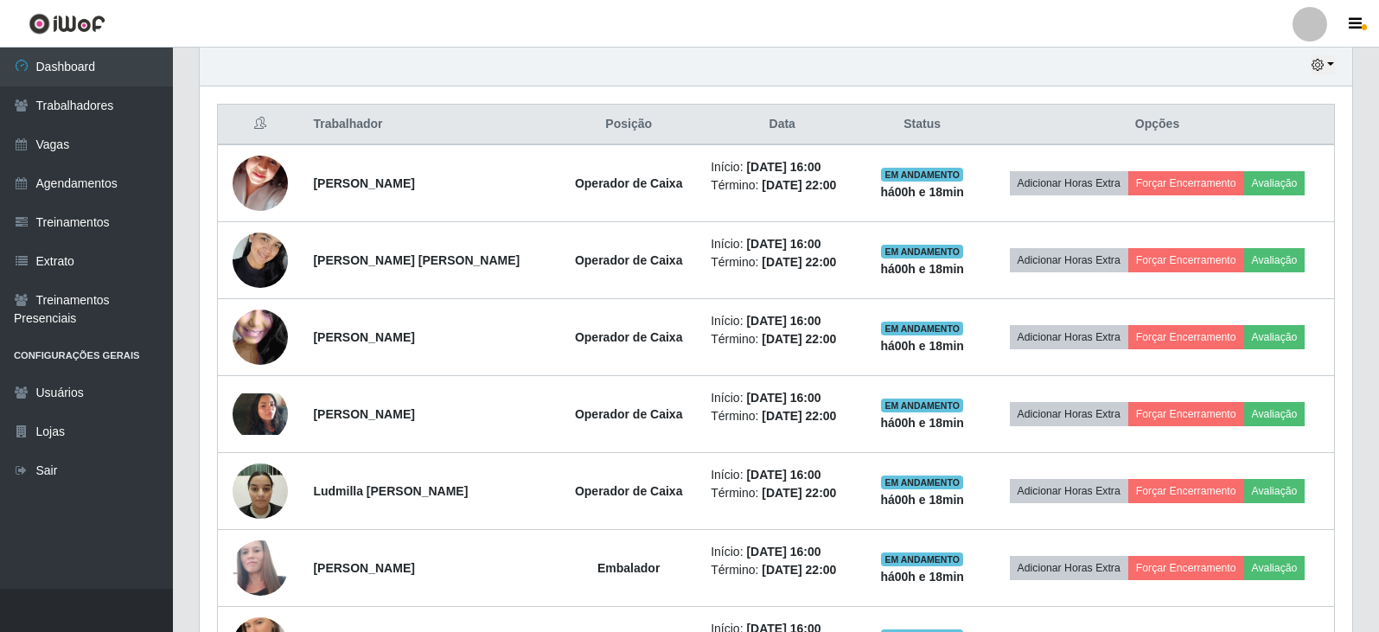
scroll to position [764, 0]
